Goal: Task Accomplishment & Management: Use online tool/utility

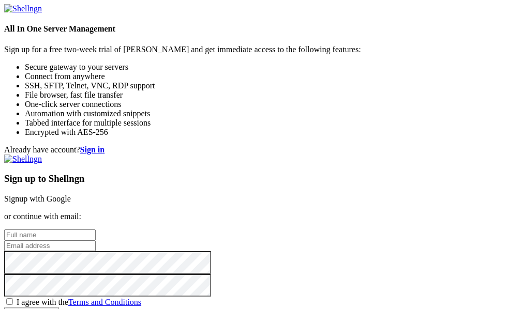
scroll to position [155, 0]
click at [96, 230] on input "text" at bounding box center [50, 235] width 92 height 11
click at [307, 212] on p "or continue with email:" at bounding box center [252, 216] width 497 height 9
click at [105, 145] on strong "Sign in" at bounding box center [92, 149] width 25 height 9
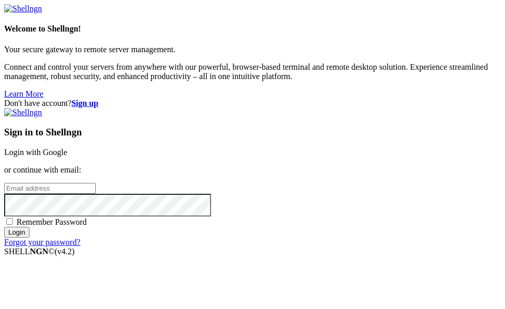
scroll to position [57, 0]
click at [96, 183] on input "email" at bounding box center [50, 188] width 92 height 11
type input "[EMAIL_ADDRESS][DOMAIN_NAME]"
click at [4, 227] on input "Login" at bounding box center [16, 232] width 25 height 11
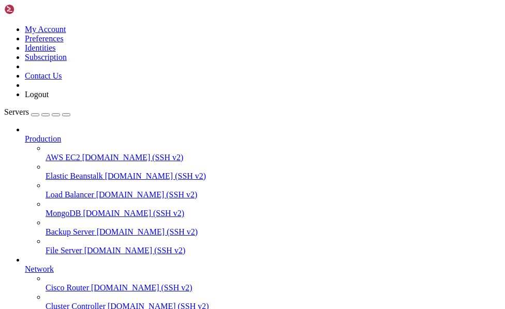
scroll to position [136, 0]
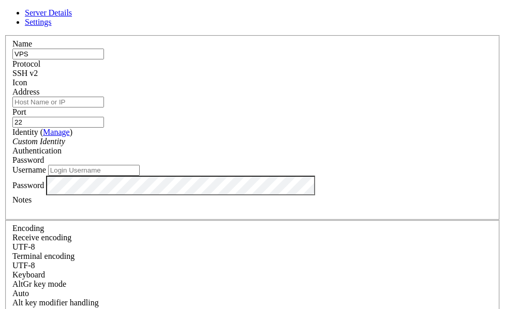
type input "VPS"
type input "[TECHNICAL_ID]"
type input "root"
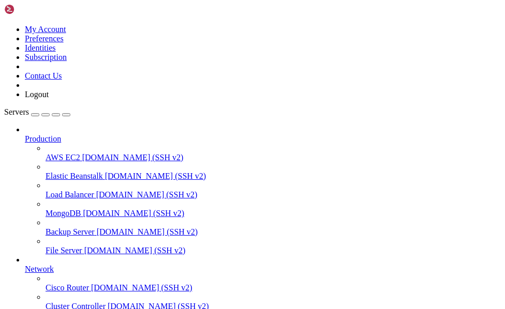
scroll to position [163, 0]
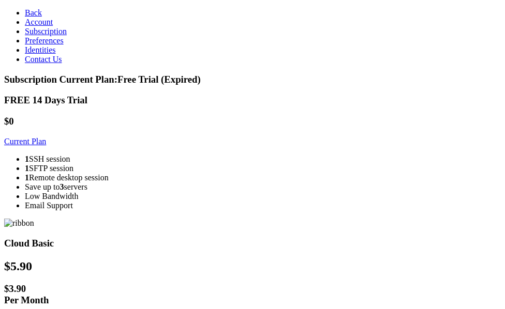
click at [29, 164] on strong "1" at bounding box center [27, 168] width 4 height 9
click at [46, 137] on link "Current Plan" at bounding box center [25, 141] width 42 height 9
click at [188, 155] on li "1 SSH session" at bounding box center [263, 159] width 476 height 9
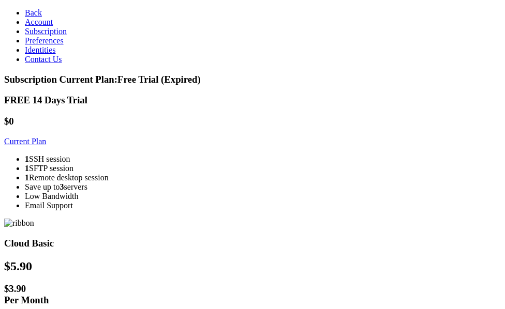
click at [188, 155] on li "1 SSH session" at bounding box center [263, 159] width 476 height 9
click at [53, 45] on span "Preferences" at bounding box center [44, 40] width 39 height 9
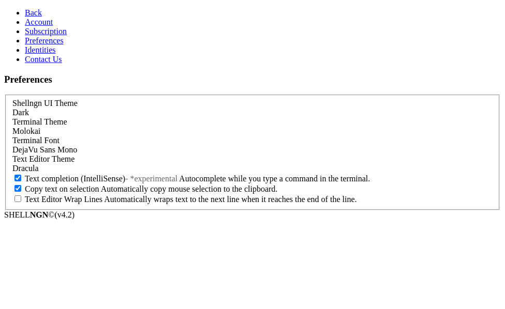
click at [59, 36] on link "Subscription" at bounding box center [46, 31] width 42 height 9
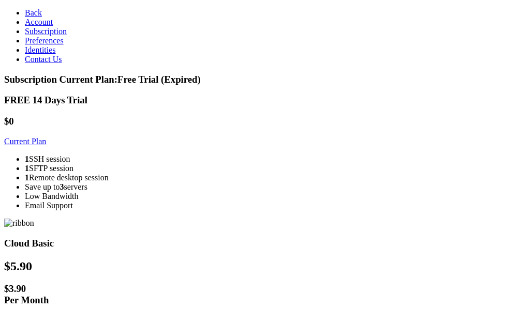
click at [52, 26] on link "Account" at bounding box center [39, 22] width 28 height 9
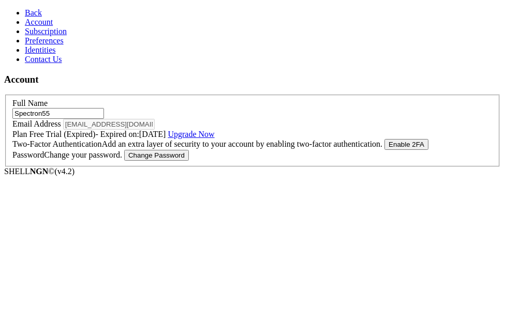
click at [56, 54] on link "Identities" at bounding box center [40, 50] width 31 height 9
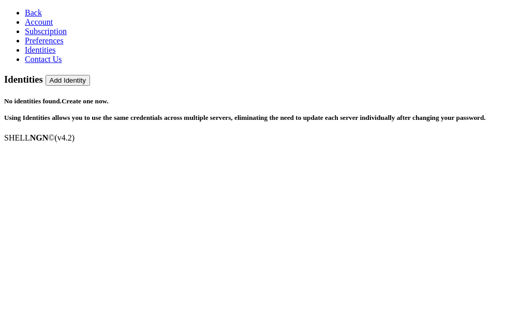
click at [29, 16] on span "Back" at bounding box center [33, 12] width 17 height 9
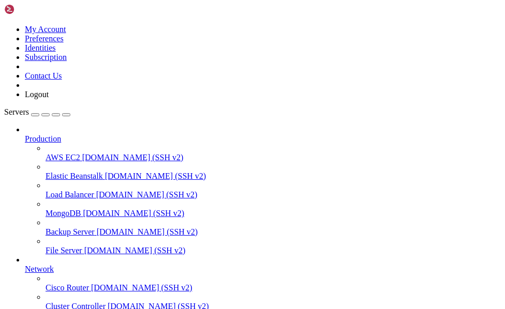
scroll to position [103, 0]
click at [100, 283] on span "[DOMAIN_NAME] (SSH v2)" at bounding box center [141, 287] width 101 height 9
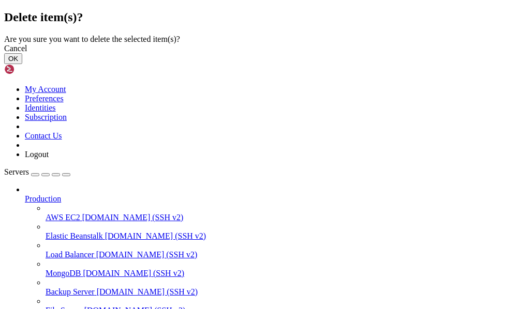
click at [22, 64] on button "OK" at bounding box center [13, 58] width 18 height 11
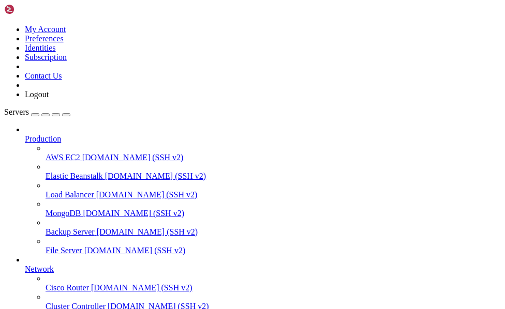
scroll to position [136, 0]
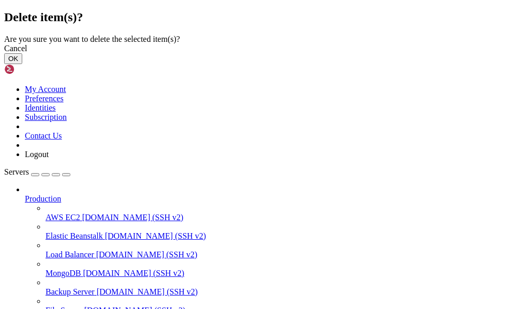
click at [22, 64] on button "OK" at bounding box center [13, 58] width 18 height 11
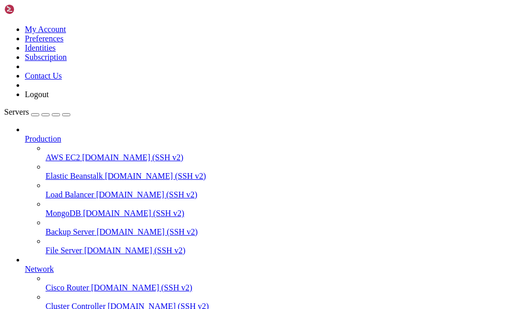
scroll to position [108, 0]
